Goal: Complete application form

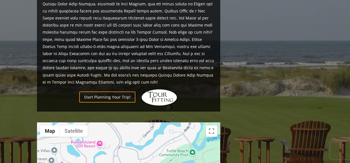
scroll to position [371, 0]
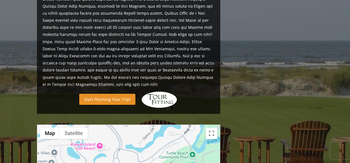
click at [111, 94] on link "Start Planning Your Trip!" at bounding box center [107, 99] width 56 height 11
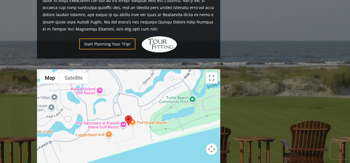
scroll to position [427, 0]
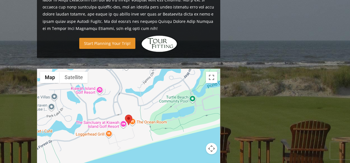
click at [115, 38] on link "Start Planning Your Trip!" at bounding box center [107, 43] width 56 height 11
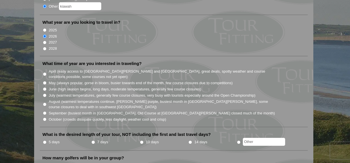
scroll to position [117, 0]
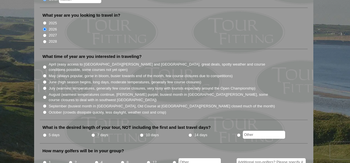
click at [44, 65] on input "April (easy access to St. Andrews and Ballybunion, great deals, spotty weather …" at bounding box center [45, 67] width 4 height 4
radio input "true"
click at [44, 65] on input "April (easy access to St. Andrews and Ballybunion, great deals, spotty weather …" at bounding box center [45, 67] width 4 height 4
click at [44, 74] on input "May (always popular, gorse in bloom, busier towards end of the month, few cours…" at bounding box center [45, 76] width 4 height 4
radio input "true"
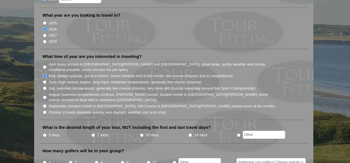
click at [45, 80] on input "June (high season begins, long days, moderate temperatures, generally few cours…" at bounding box center [45, 82] width 4 height 4
radio input "true"
click at [45, 133] on input "5 days" at bounding box center [45, 135] width 4 height 4
radio input "true"
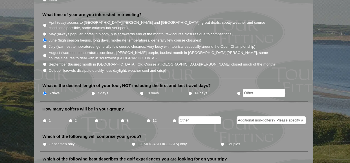
scroll to position [159, 0]
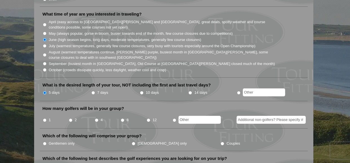
click at [96, 118] on input "4" at bounding box center [97, 120] width 4 height 4
radio input "true"
click at [45, 141] on input "Gentlemen only" at bounding box center [45, 143] width 4 height 4
radio input "true"
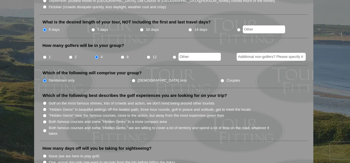
scroll to position [225, 0]
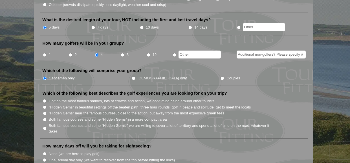
click at [45, 118] on input "Both famous courses and some "Hidden Gems" in a more compact area" at bounding box center [45, 120] width 4 height 4
radio input "true"
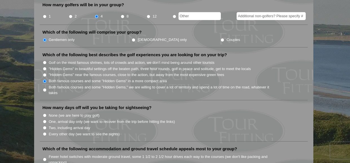
scroll to position [263, 0]
click at [44, 119] on input "One, arrival day only (we want to recover from the trip before hitting the link…" at bounding box center [45, 121] width 4 height 4
radio input "true"
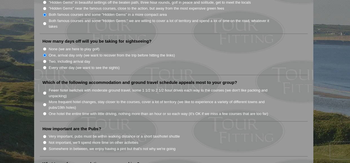
scroll to position [329, 0]
click at [45, 91] on input "Fewer hotel switches with moderate ground travel, some 1 1/2 to 2 1/2 hour driv…" at bounding box center [45, 93] width 4 height 4
radio input "true"
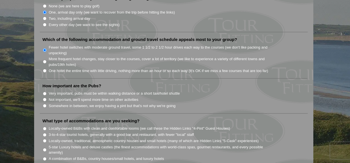
scroll to position [373, 0]
click at [45, 103] on input "Somewhere in between, we enjoy having a pint but that's not why we're going" at bounding box center [45, 105] width 4 height 4
radio input "true"
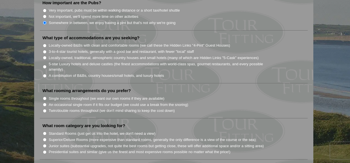
scroll to position [457, 0]
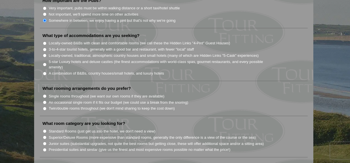
click at [45, 107] on input "Twin/double rooms throughout (we don't mind sharing to keep the cost down)" at bounding box center [45, 109] width 4 height 4
radio input "true"
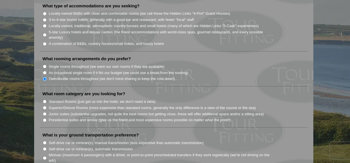
scroll to position [488, 0]
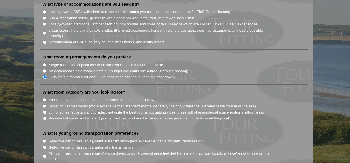
click at [46, 98] on input "Standard Rooms (just get us into the hotel, we don't need a view)" at bounding box center [45, 100] width 4 height 4
radio input "true"
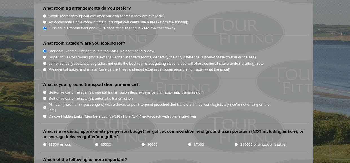
scroll to position [540, 0]
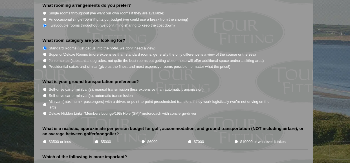
click at [45, 87] on input "Self-drive car or minivan(s), manual transmission (less expensive than automati…" at bounding box center [45, 89] width 4 height 4
radio input "true"
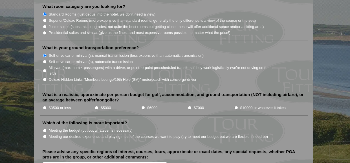
scroll to position [575, 0]
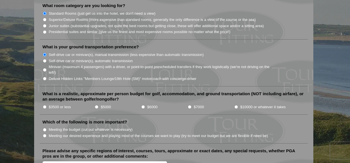
click at [45, 105] on input "$3500 or less" at bounding box center [45, 107] width 4 height 4
radio input "true"
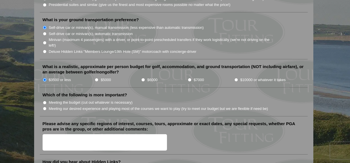
scroll to position [602, 0]
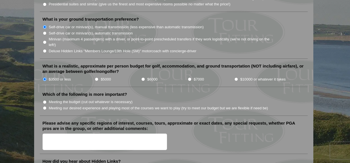
click at [45, 106] on input "Meeting our desired experience and playing most of the courses we want to play …" at bounding box center [45, 108] width 4 height 4
radio input "true"
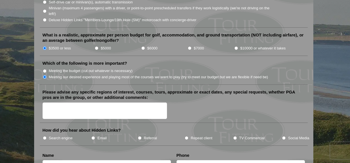
scroll to position [633, 0]
click at [47, 102] on textarea "Please advise any specific regions of interest, courses, tours, approximate or …" at bounding box center [105, 110] width 125 height 17
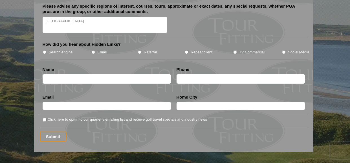
scroll to position [719, 0]
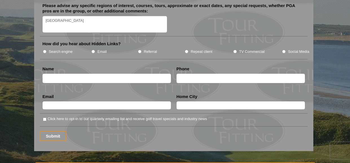
type textarea "[GEOGRAPHIC_DATA]"
click at [45, 50] on input "Search engine" at bounding box center [45, 52] width 4 height 4
radio input "true"
click at [49, 74] on input "text" at bounding box center [107, 78] width 128 height 9
type input "[PERSON_NAME]"
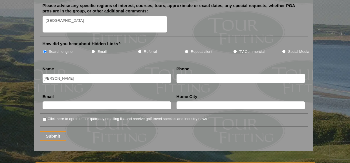
click at [64, 101] on input "text" at bounding box center [107, 105] width 128 height 8
click at [187, 74] on input "text" at bounding box center [240, 78] width 128 height 9
type input "5049083136"
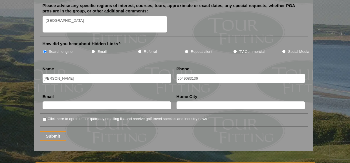
click at [125, 101] on input "text" at bounding box center [107, 105] width 128 height 8
type input "[EMAIL_ADDRESS][DOMAIN_NAME]"
click at [185, 101] on input "text" at bounding box center [240, 105] width 128 height 8
type input "[GEOGRAPHIC_DATA]"
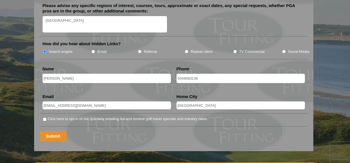
click at [49, 131] on input "Submit" at bounding box center [53, 136] width 27 height 10
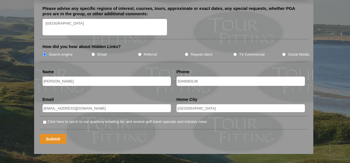
scroll to position [411, 0]
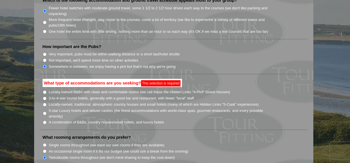
click at [44, 120] on input "A combination of B&Bs, country houses/small hotels, and luxury hotels" at bounding box center [45, 122] width 4 height 4
radio input "true"
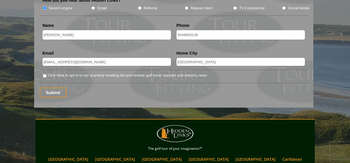
scroll to position [761, 0]
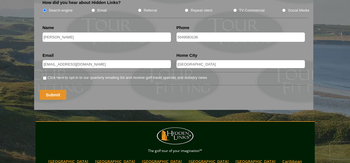
click at [50, 90] on input "Submit" at bounding box center [53, 95] width 27 height 10
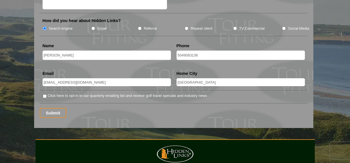
scroll to position [754, 0]
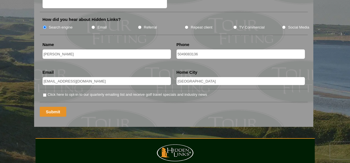
click at [57, 107] on input "Submit" at bounding box center [53, 112] width 27 height 10
